Goal: Information Seeking & Learning: Compare options

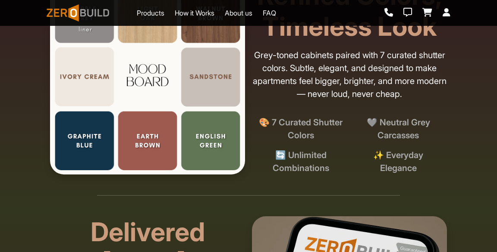
scroll to position [1361, 0]
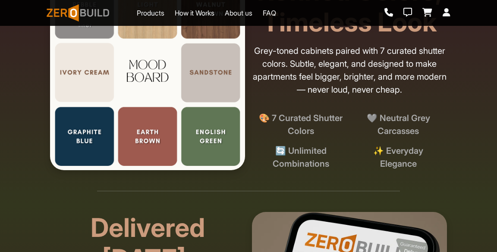
click at [204, 147] on img at bounding box center [147, 72] width 195 height 195
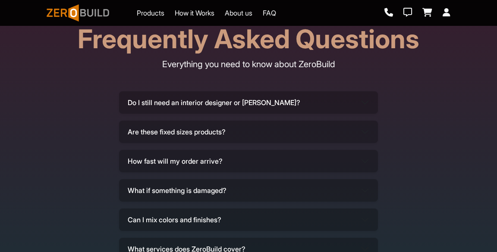
scroll to position [2461, 0]
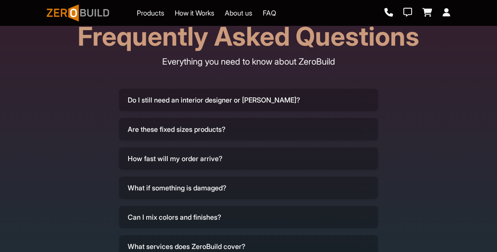
click at [294, 111] on button "Do I still need an interior designer or [PERSON_NAME]?" at bounding box center [248, 100] width 259 height 22
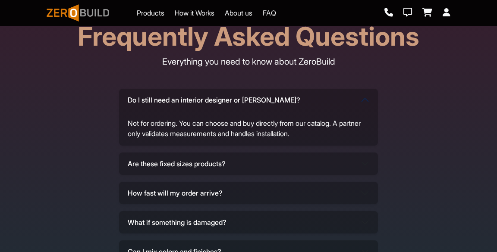
click at [450, 233] on div "Do I still need an interior designer or [PERSON_NAME]? Not for ordering. You ca…" at bounding box center [249, 194] width 404 height 211
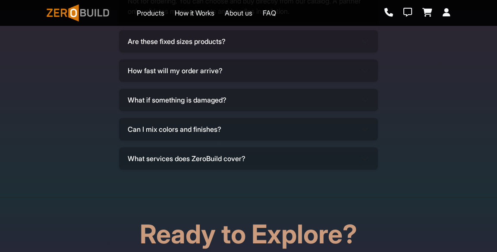
scroll to position [2586, 0]
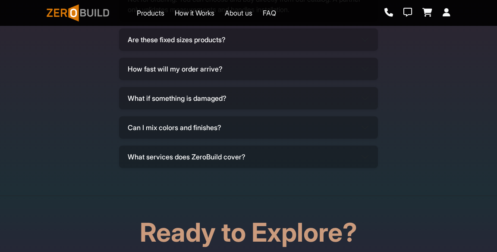
click at [230, 51] on button "Are these fixed sizes products?" at bounding box center [248, 39] width 259 height 22
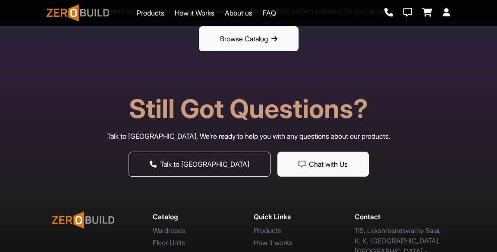
scroll to position [2898, 0]
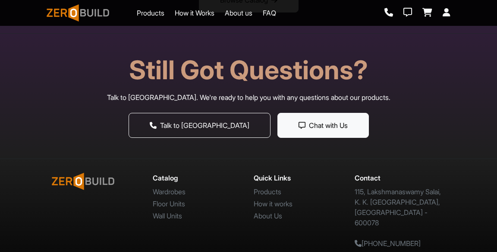
click at [180, 218] on link "Wall Units" at bounding box center [167, 216] width 29 height 9
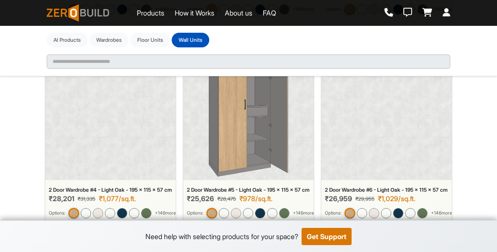
scroll to position [267, 0]
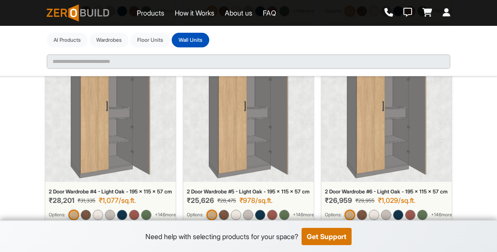
click at [451, 198] on div "2 Door Wardrobe #6 - Light Oak - 195 x 115 x 57 cm ₹26,959 ₹29,955 ₹1,029/sq.ft…" at bounding box center [386, 206] width 130 height 42
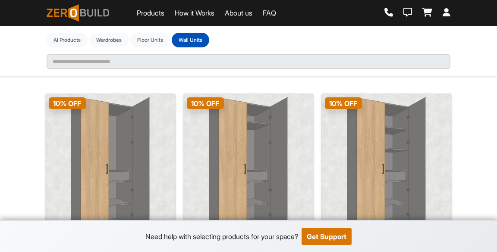
click at [455, 206] on div "**********" at bounding box center [248, 126] width 497 height 252
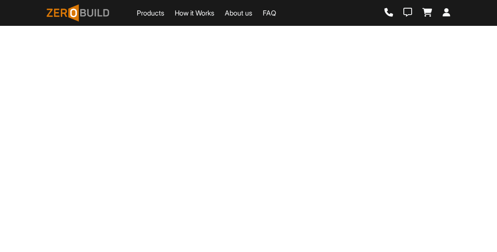
click at [455, 214] on div "Products How it Works About us FAQ Loading..." at bounding box center [248, 126] width 497 height 252
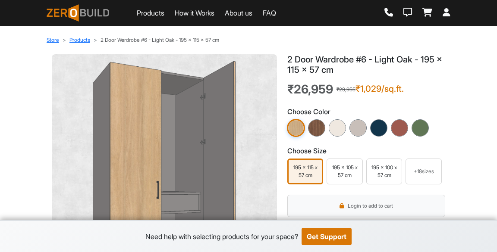
click at [415, 130] on img at bounding box center [420, 127] width 17 height 17
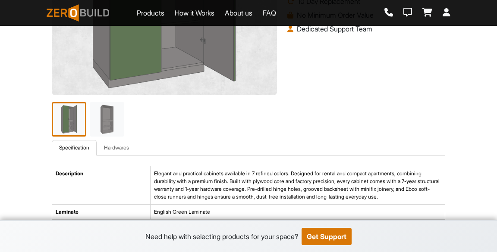
scroll to position [231, 0]
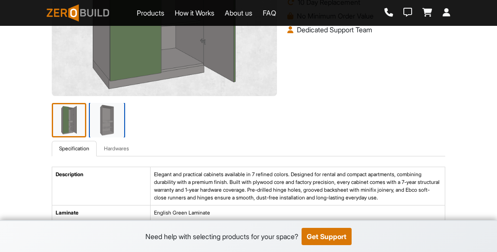
click at [103, 125] on img at bounding box center [107, 120] width 36 height 36
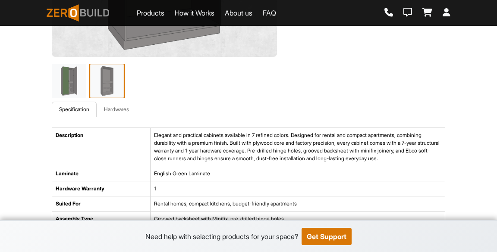
scroll to position [271, 0]
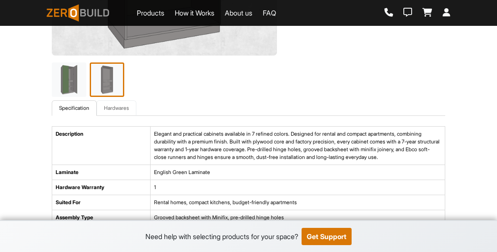
click at [118, 111] on link "Hardwares" at bounding box center [117, 109] width 40 height 16
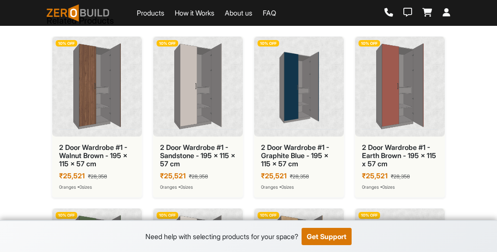
scroll to position [531, 0]
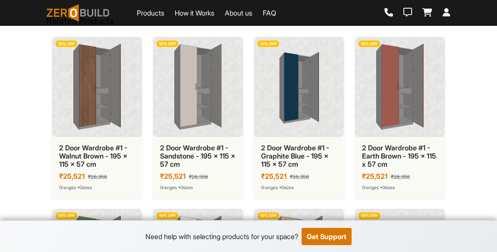
click at [315, 94] on img at bounding box center [299, 87] width 76 height 86
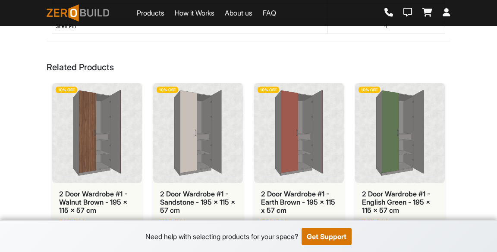
scroll to position [485, 0]
click at [206, 178] on div "10 % OFF" at bounding box center [198, 133] width 90 height 100
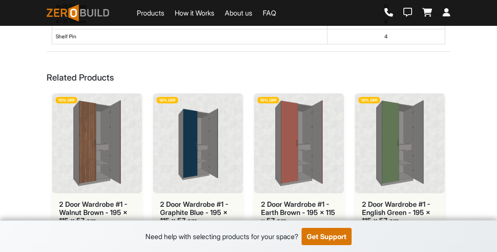
scroll to position [475, 0]
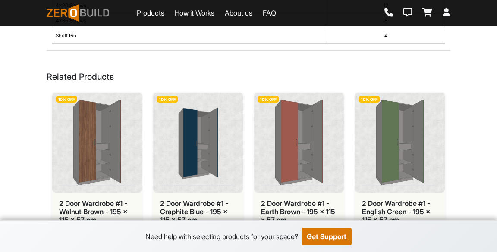
click at [101, 154] on img at bounding box center [97, 143] width 76 height 86
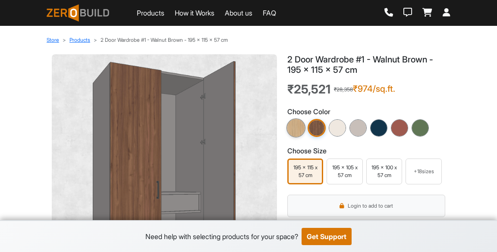
click at [294, 127] on img at bounding box center [295, 128] width 19 height 19
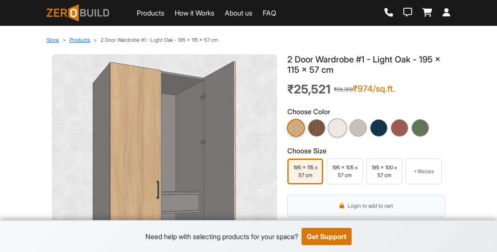
click at [344, 131] on img at bounding box center [337, 128] width 19 height 19
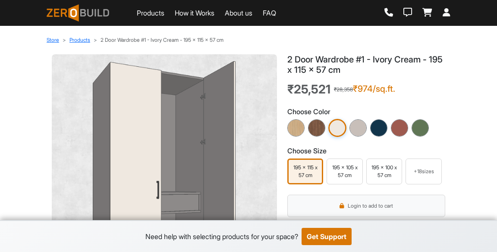
click at [359, 135] on img at bounding box center [357, 127] width 17 height 17
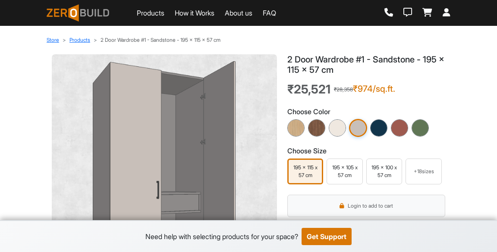
click at [384, 132] on img at bounding box center [378, 127] width 17 height 17
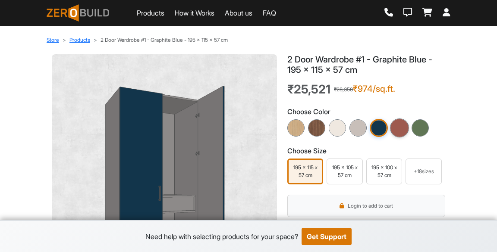
click at [406, 127] on img at bounding box center [399, 128] width 19 height 19
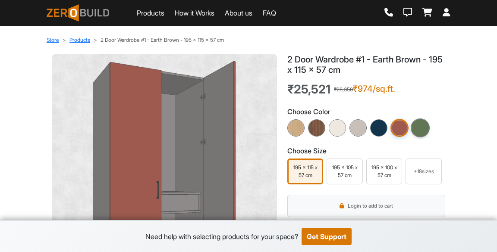
click at [423, 130] on img at bounding box center [420, 128] width 19 height 19
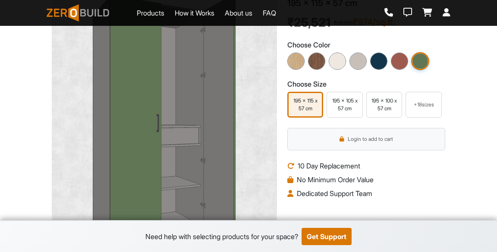
scroll to position [68, 0]
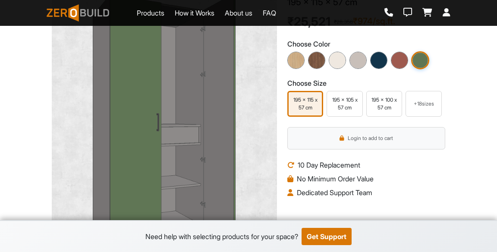
click at [429, 106] on div "+ 18 sizes" at bounding box center [423, 104] width 28 height 8
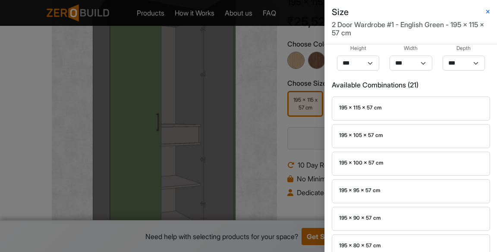
scroll to position [0, 0]
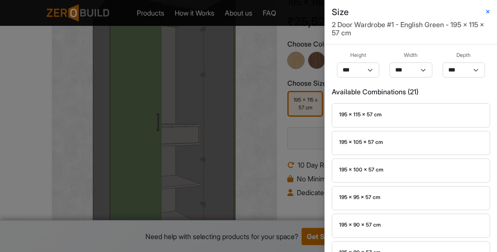
click at [341, 162] on div "195 x 100 x 57 cm" at bounding box center [411, 171] width 158 height 24
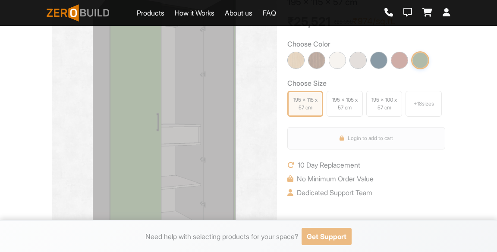
click at [431, 104] on div "+ 18 sizes" at bounding box center [423, 104] width 28 height 8
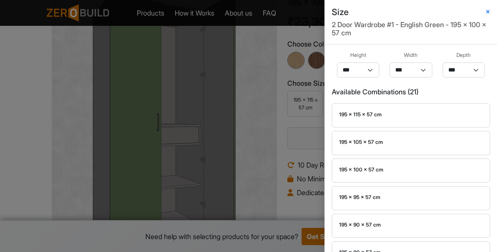
click at [285, 156] on div "Size 2 Door Wardrobe #1 - English Green - 195 x 100 x 57 cm Height *** *** ** *…" at bounding box center [248, 126] width 497 height 252
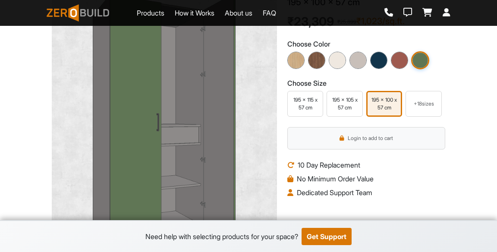
click at [424, 106] on div "+ 18 sizes" at bounding box center [423, 104] width 28 height 8
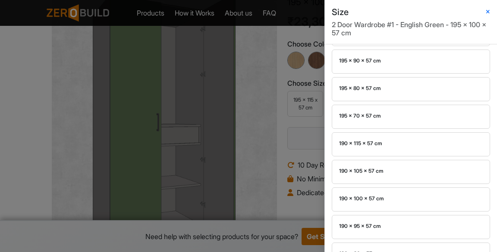
scroll to position [166, 0]
click at [374, 138] on div "190 x 115 x 57 cm" at bounding box center [411, 142] width 144 height 8
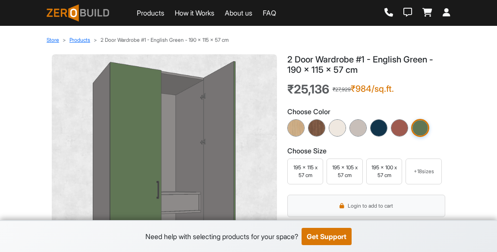
click at [432, 170] on div "+ 18 sizes" at bounding box center [423, 172] width 28 height 8
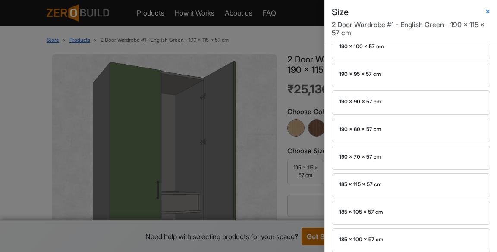
scroll to position [430, 0]
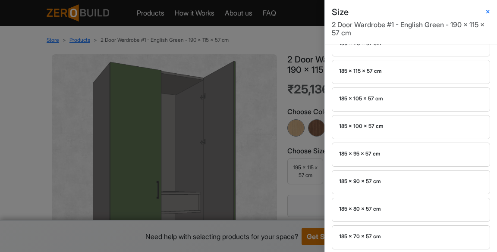
click at [404, 205] on div "185 x 80 x 57 cm" at bounding box center [411, 209] width 144 height 8
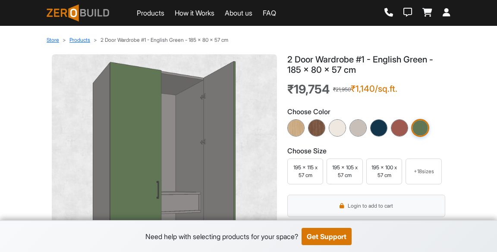
click at [431, 173] on div "+ 18 sizes" at bounding box center [423, 172] width 28 height 8
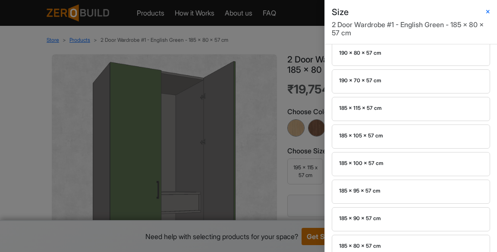
scroll to position [430, 0]
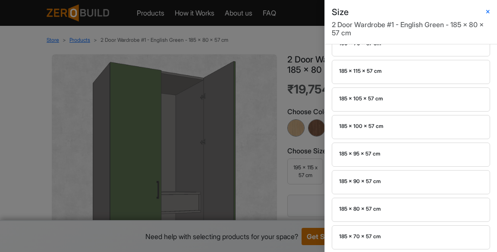
click at [399, 237] on div "185 x 70 x 57 cm" at bounding box center [411, 237] width 144 height 9
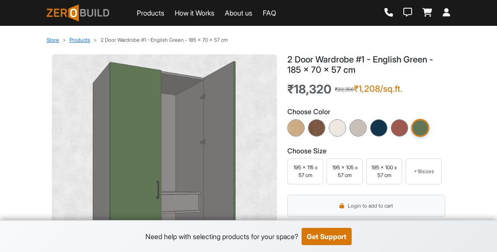
click at [430, 177] on div "+ 18 sizes" at bounding box center [424, 172] width 36 height 26
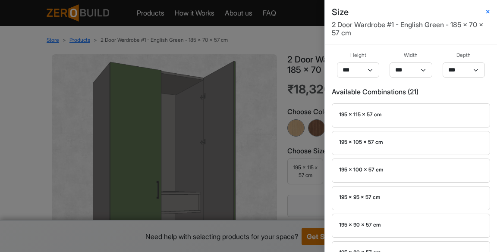
click at [418, 120] on div "195 x 115 x 57 cm" at bounding box center [411, 116] width 158 height 24
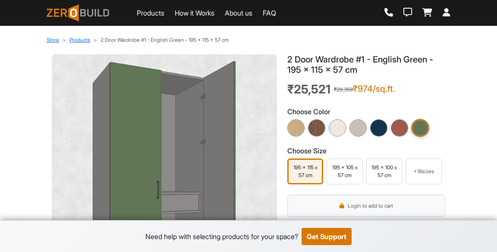
click at [431, 171] on div "+ 18 sizes" at bounding box center [423, 172] width 28 height 8
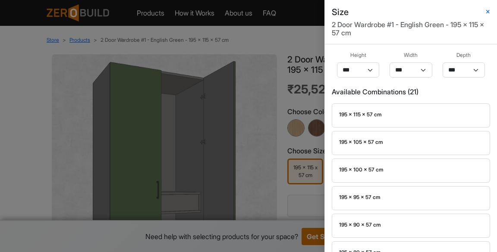
click at [444, 112] on div "195 x 115 x 57 cm" at bounding box center [411, 115] width 144 height 8
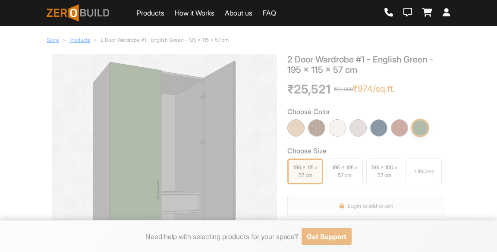
click at [330, 120] on div at bounding box center [337, 128] width 19 height 19
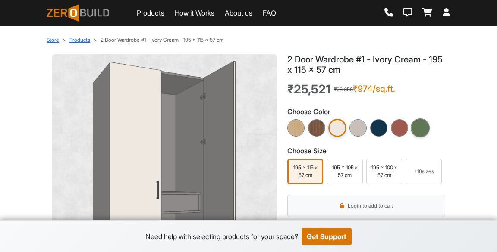
click at [428, 132] on div at bounding box center [420, 128] width 19 height 19
